Goal: Register for event/course

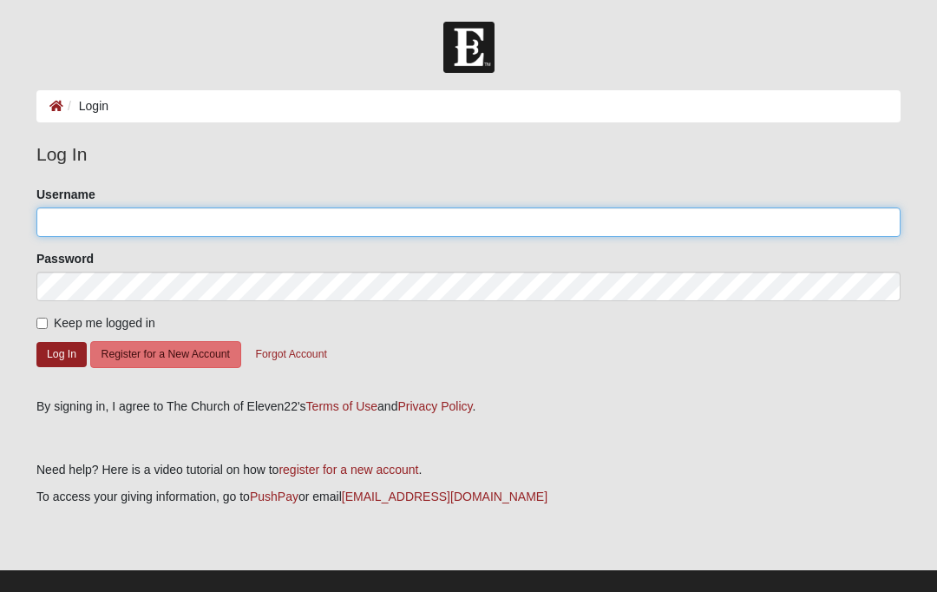
click at [169, 219] on input "Username" at bounding box center [468, 221] width 864 height 29
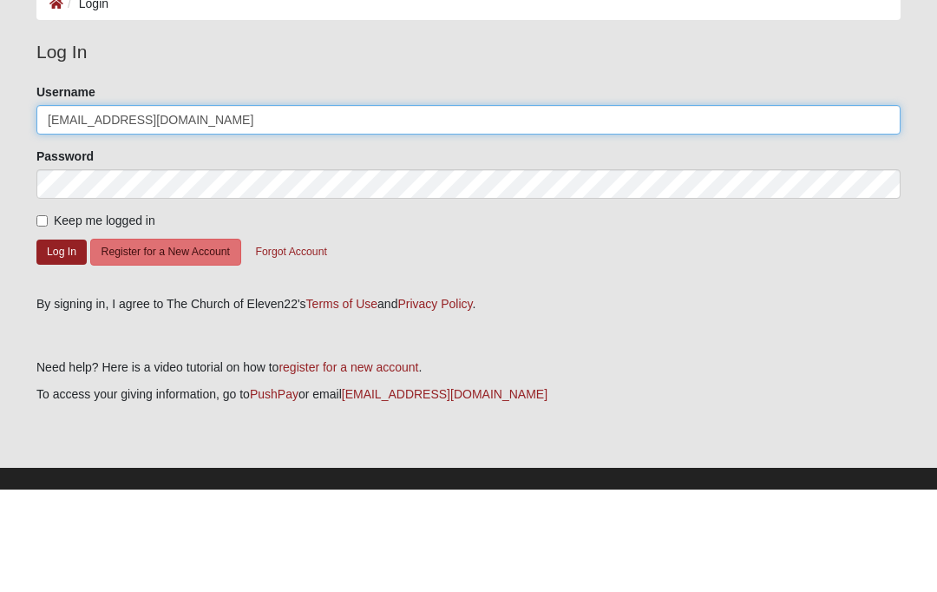
type input "Erowan@comcast.net"
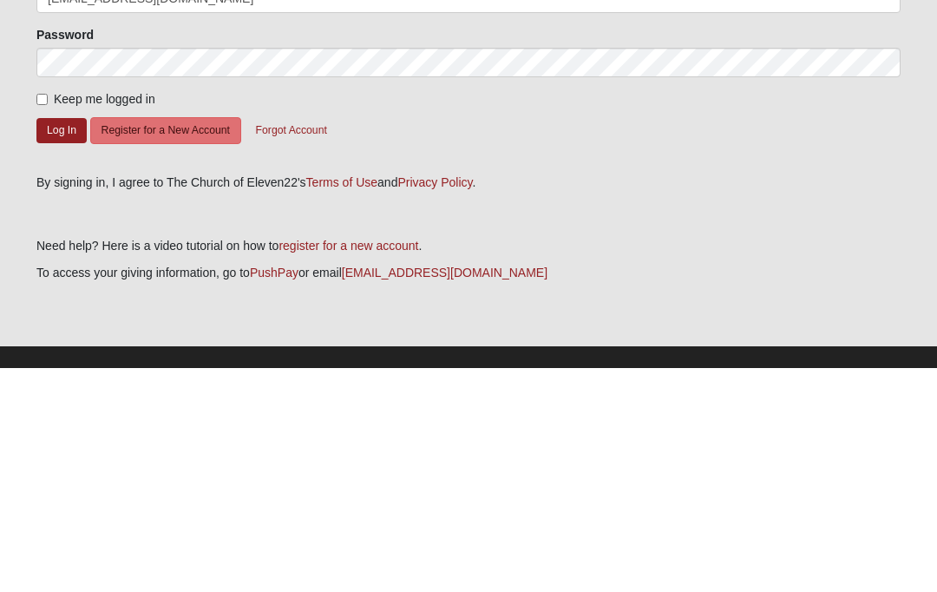
click at [50, 342] on button "Log In" at bounding box center [61, 354] width 50 height 25
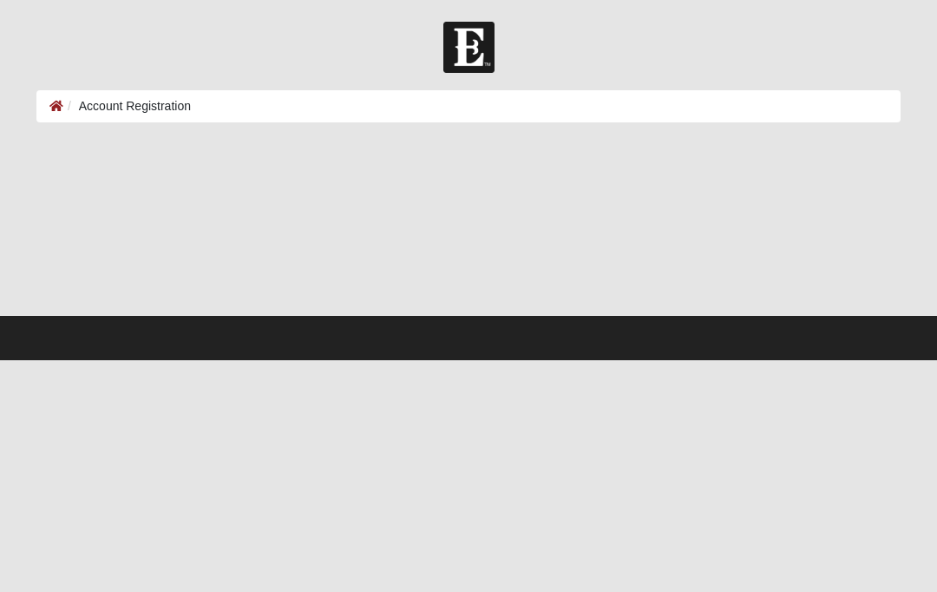
select select "2"
select select "26"
select select "1966"
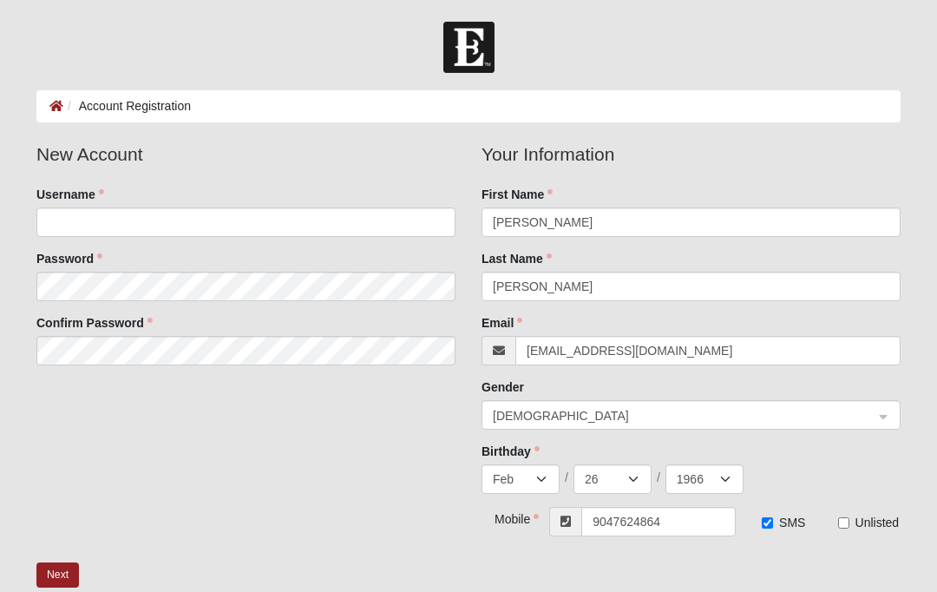
scroll to position [17, 0]
